Goal: Task Accomplishment & Management: Use online tool/utility

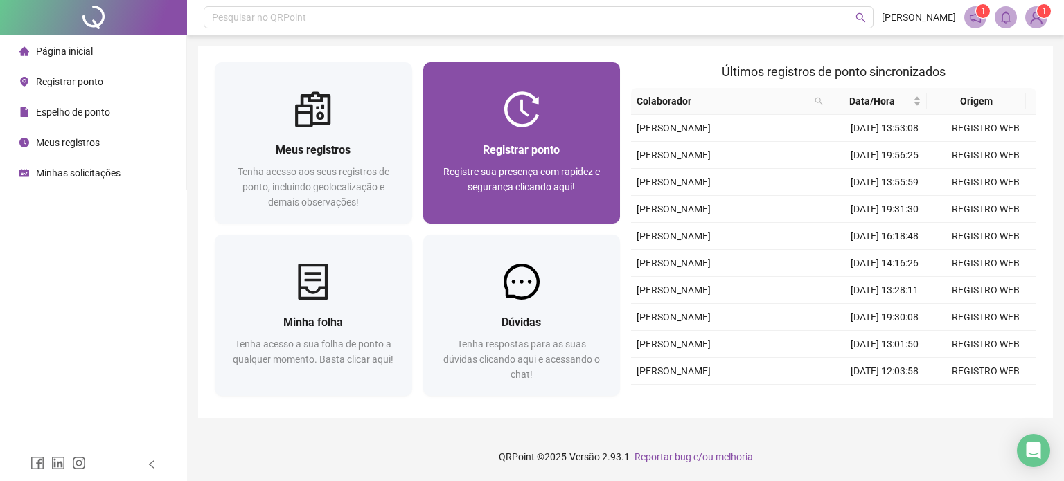
click at [535, 130] on div "Registrar ponto Registre sua presença com rapidez e segurança clicando aqui!" at bounding box center [521, 175] width 197 height 96
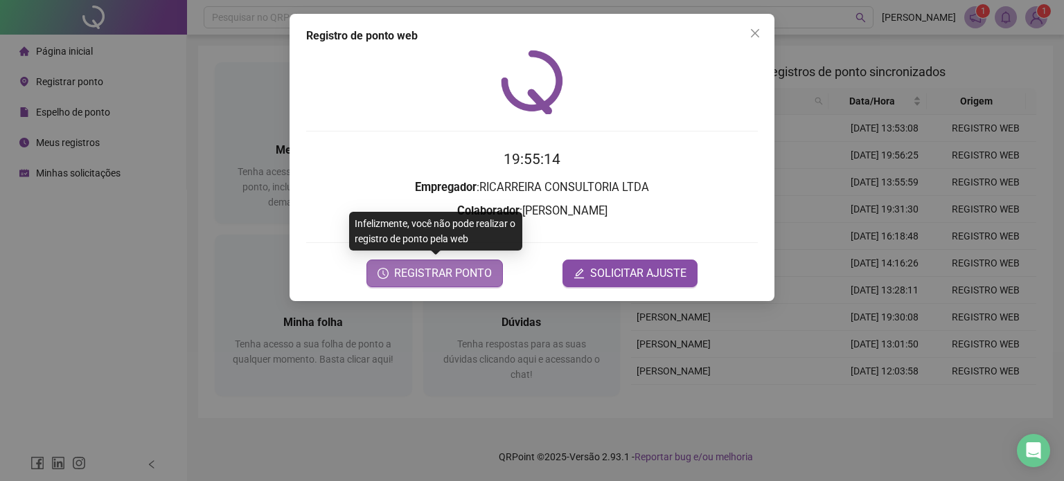
click at [454, 277] on span "REGISTRAR PONTO" at bounding box center [443, 273] width 98 height 17
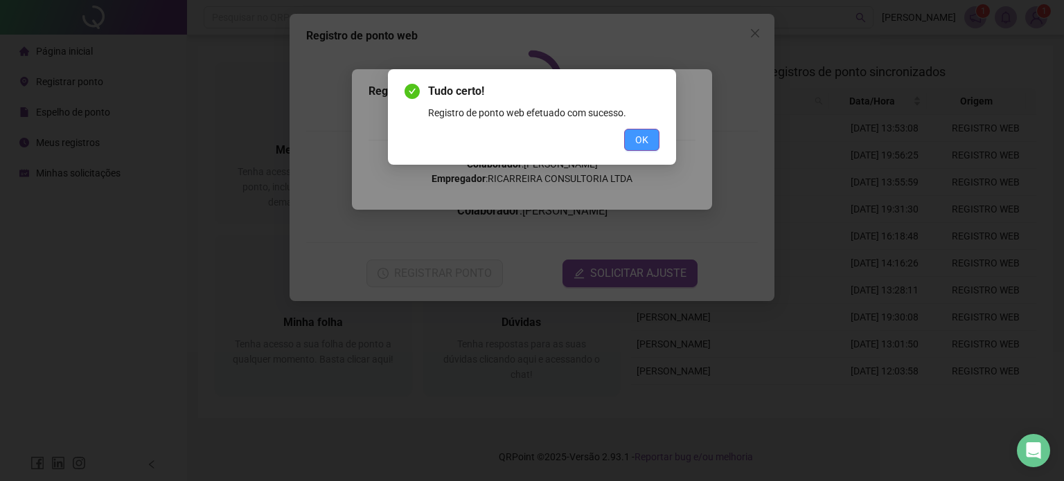
click at [637, 138] on span "OK" at bounding box center [641, 139] width 13 height 15
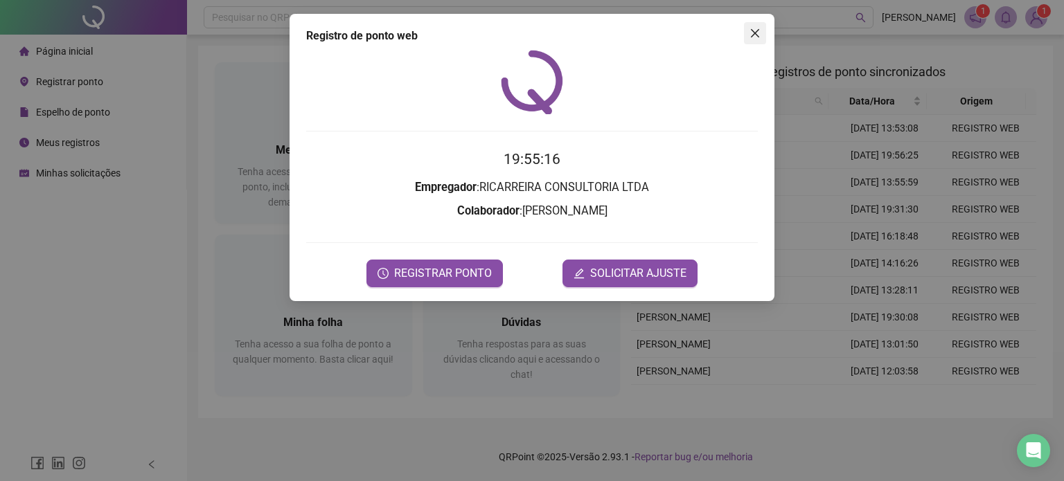
click at [754, 30] on icon "close" at bounding box center [755, 33] width 11 height 11
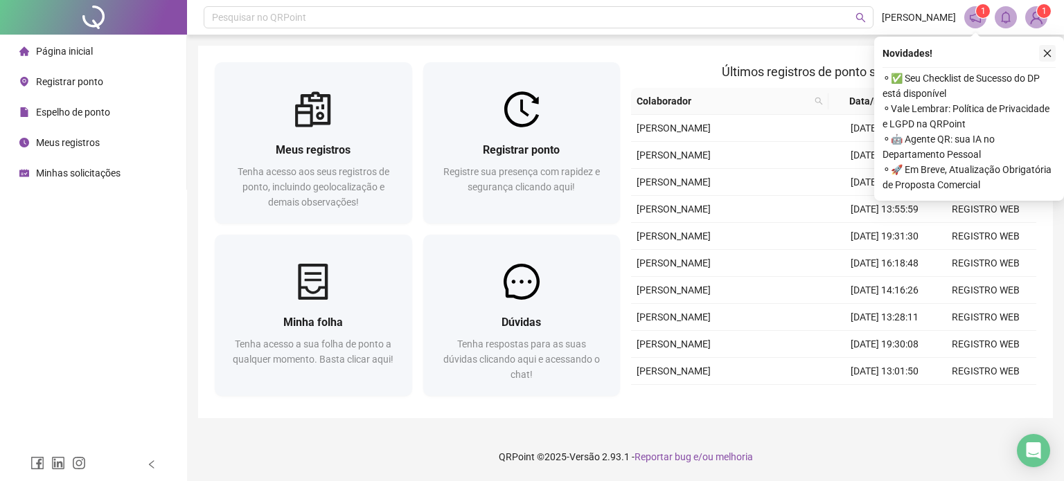
click at [1047, 57] on icon "close" at bounding box center [1048, 53] width 10 height 10
